Goal: Task Accomplishment & Management: Use online tool/utility

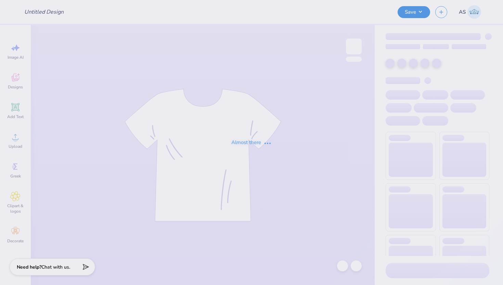
type input "SGPhi Sets"
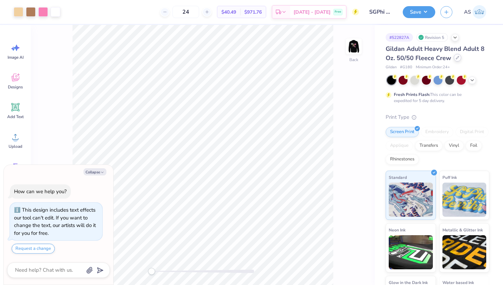
click at [455, 61] on div at bounding box center [457, 58] width 8 height 8
type textarea "x"
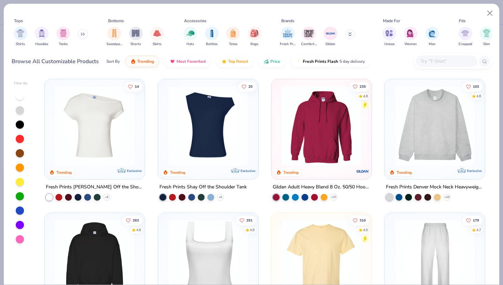
click at [420, 61] on input "text" at bounding box center [446, 61] width 53 height 8
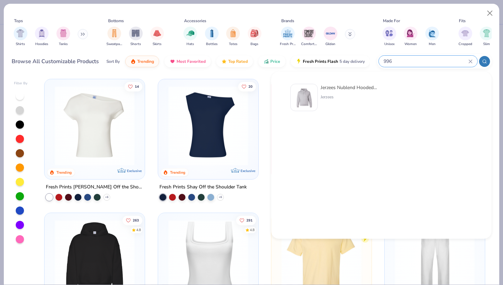
type input "996"
click at [305, 95] on img at bounding box center [303, 97] width 21 height 21
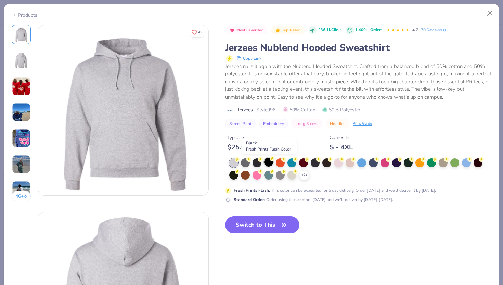
click at [272, 164] on div at bounding box center [268, 162] width 9 height 9
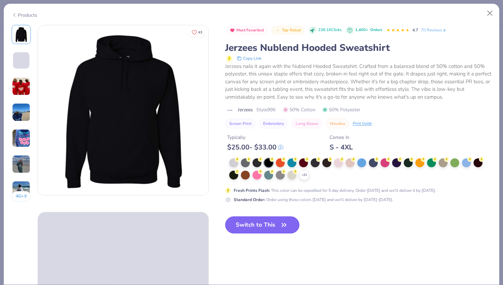
click at [269, 223] on button "Switch to This" at bounding box center [262, 225] width 74 height 17
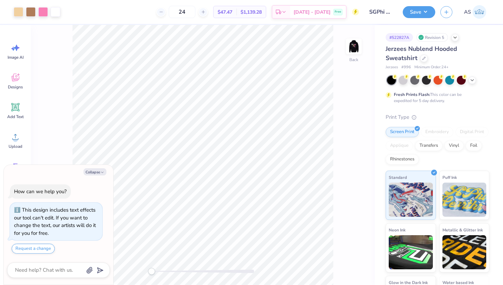
type textarea "x"
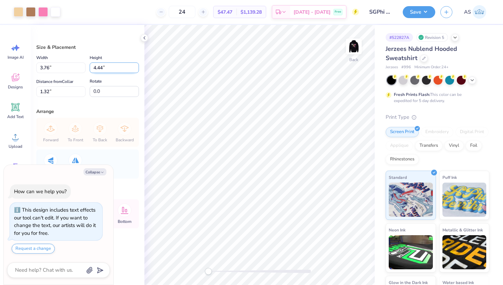
click at [96, 68] on input "4.44" at bounding box center [114, 68] width 49 height 11
type input "3"
type textarea "x"
type input "2.54"
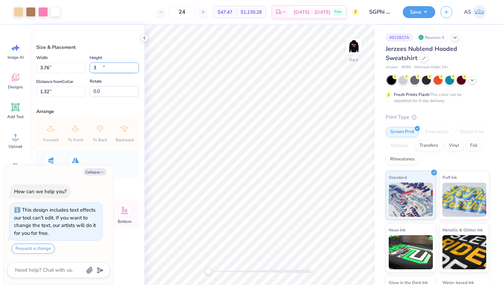
type input "3.00"
type input "2.04"
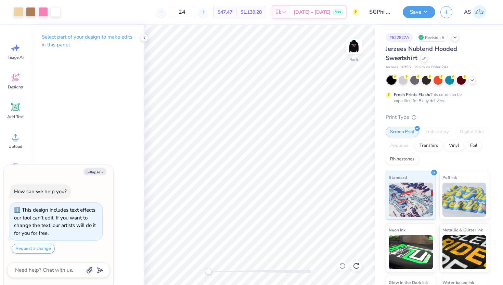
type textarea "x"
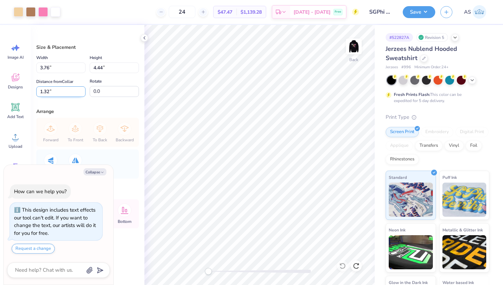
click at [39, 87] on input "1.32" at bounding box center [60, 92] width 49 height 11
type input "3"
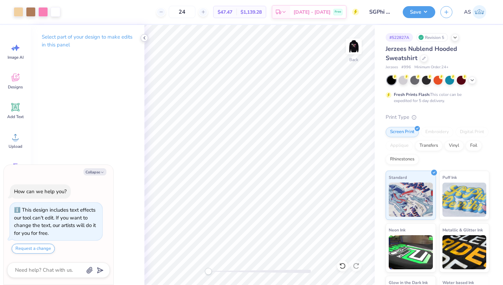
click at [144, 39] on polyline at bounding box center [144, 38] width 1 height 3
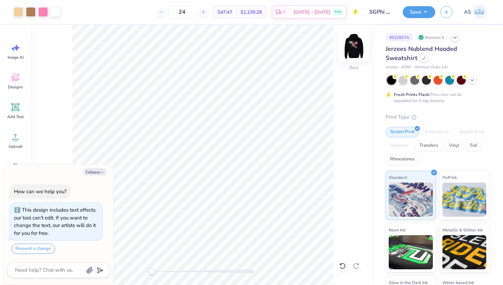
click at [353, 44] on img at bounding box center [353, 46] width 27 height 27
click at [99, 173] on button "Collapse" at bounding box center [94, 172] width 23 height 7
type textarea "x"
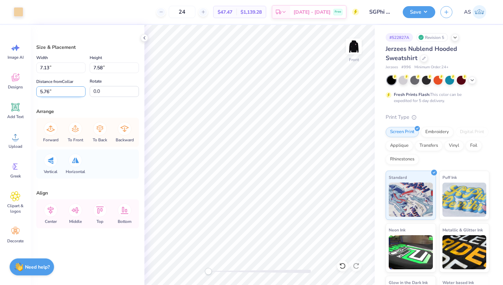
click at [45, 91] on input "5.76" at bounding box center [60, 92] width 49 height 11
type input "5.76"
click at [43, 89] on input "5.00" at bounding box center [60, 92] width 49 height 11
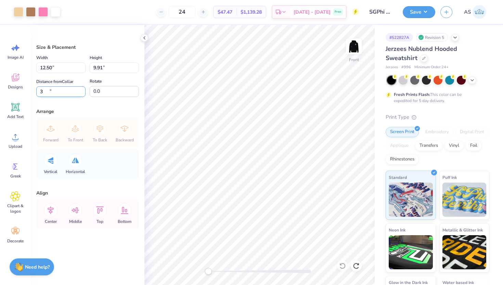
type input "3"
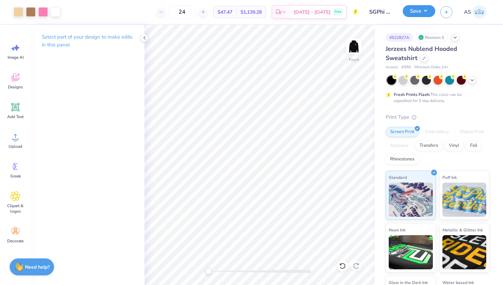
click at [417, 9] on button "Save" at bounding box center [418, 11] width 32 height 12
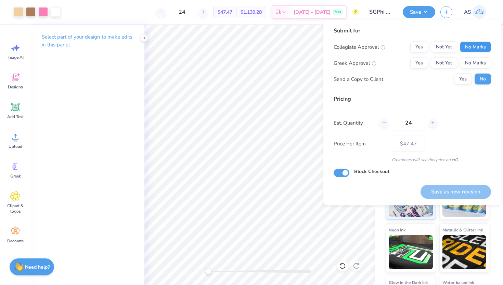
click at [470, 43] on button "No Marks" at bounding box center [475, 47] width 31 height 11
click at [473, 61] on button "No Marks" at bounding box center [475, 63] width 31 height 11
click at [436, 189] on button "Save as new revision" at bounding box center [455, 192] width 70 height 14
type input "$47.47"
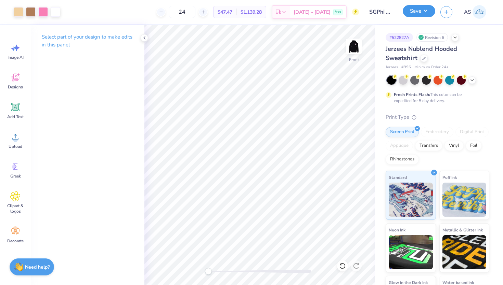
click at [412, 12] on button "Save" at bounding box center [418, 11] width 32 height 12
